Goal: Transaction & Acquisition: Book appointment/travel/reservation

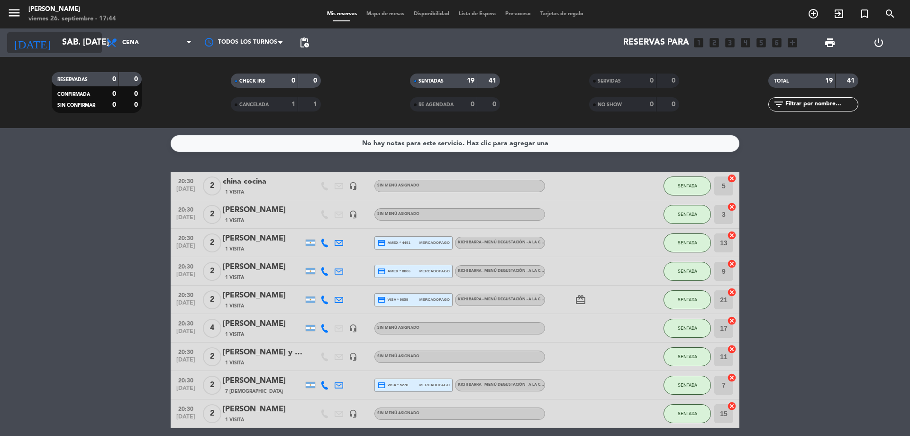
click at [88, 47] on icon "arrow_drop_down" at bounding box center [93, 42] width 11 height 11
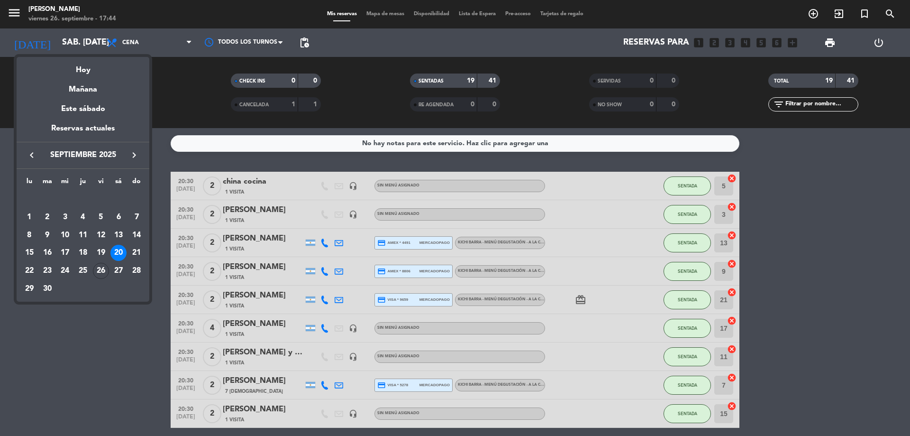
click at [140, 156] on button "keyboard_arrow_right" at bounding box center [134, 155] width 17 height 12
click at [93, 255] on div "17" at bounding box center [101, 253] width 16 height 16
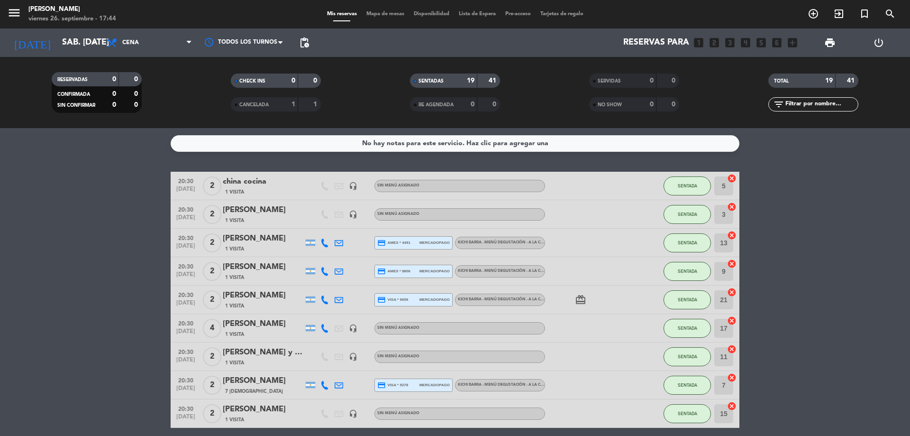
type input "vie. [DATE]"
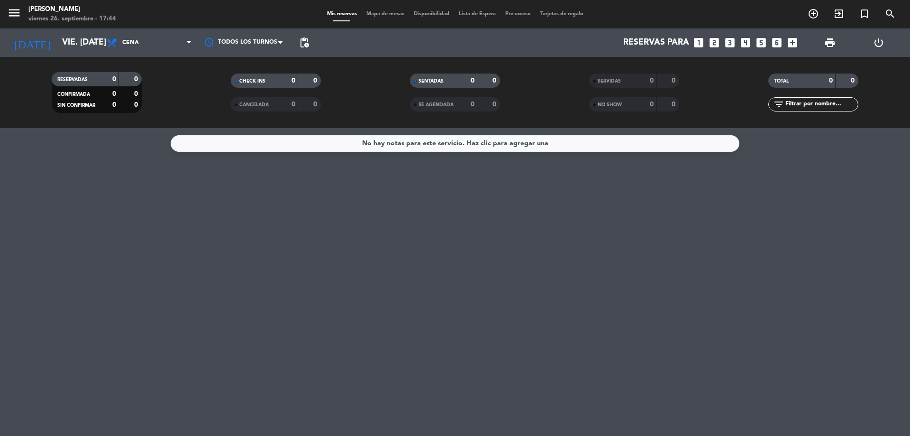
click at [727, 44] on icon "looks_3" at bounding box center [730, 43] width 12 height 12
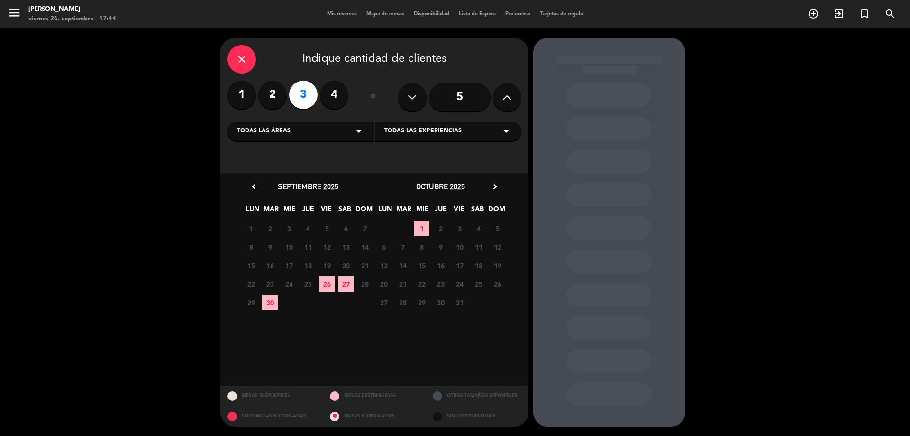
click at [495, 188] on icon "chevron_right" at bounding box center [495, 187] width 10 height 10
click at [496, 194] on div "noviembre 2025 chevron_right LUN MAR [PERSON_NAME] VIE SAB DOM 27 Cerrado 28 Ce…" at bounding box center [441, 245] width 133 height 131
click at [496, 190] on icon "chevron_right" at bounding box center [495, 187] width 10 height 10
